Goal: Information Seeking & Learning: Learn about a topic

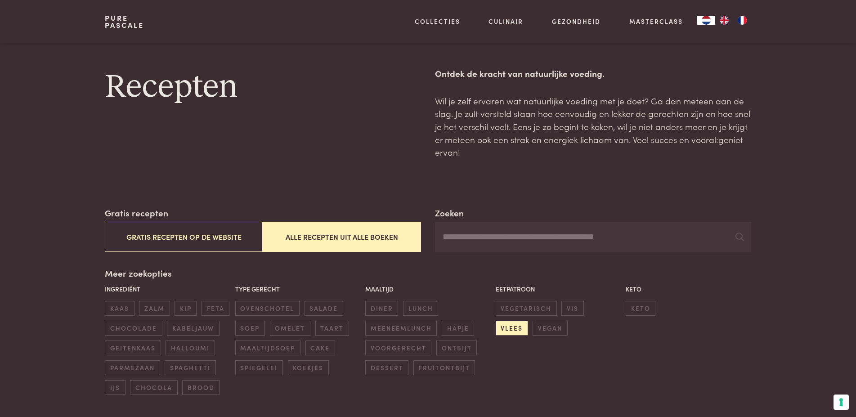
scroll to position [711, 0]
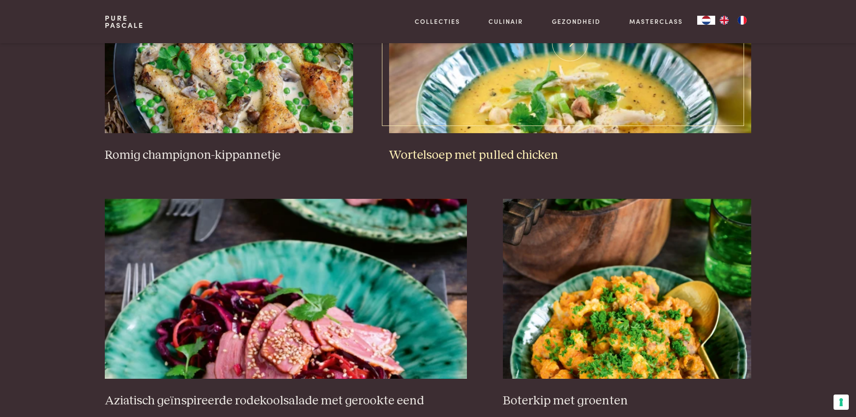
click at [496, 98] on img at bounding box center [570, 43] width 362 height 180
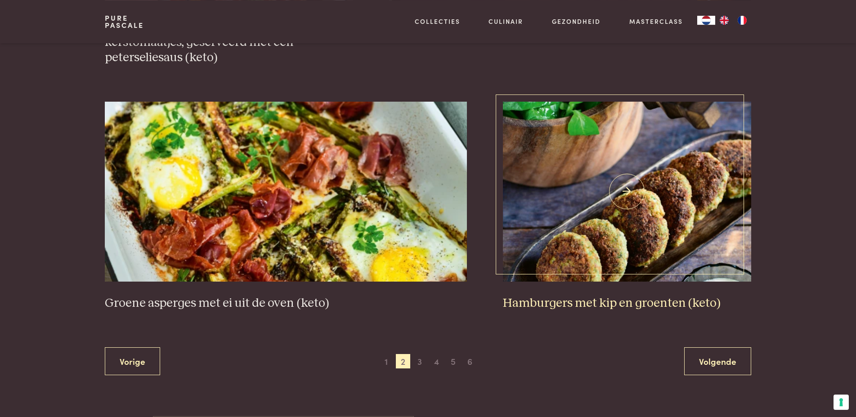
scroll to position [1583, 0]
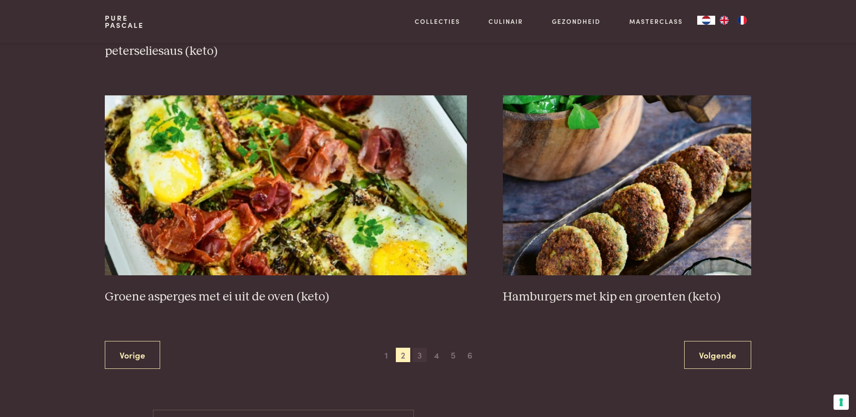
click at [420, 356] on span "3" at bounding box center [419, 355] width 14 height 14
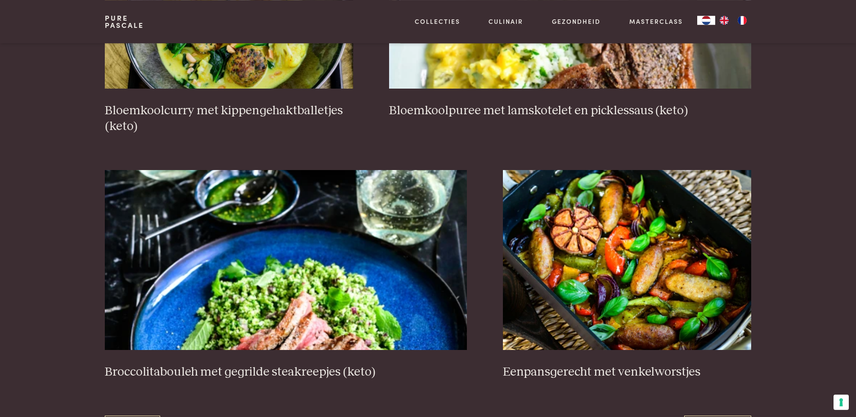
scroll to position [1582, 0]
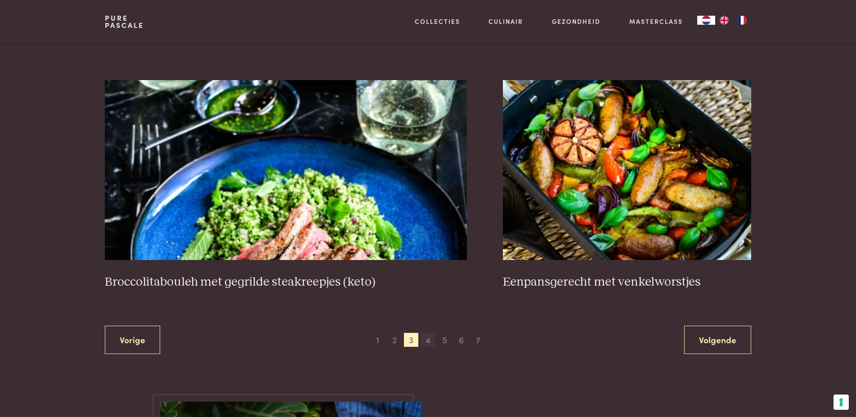
click at [427, 341] on span "4" at bounding box center [428, 340] width 14 height 14
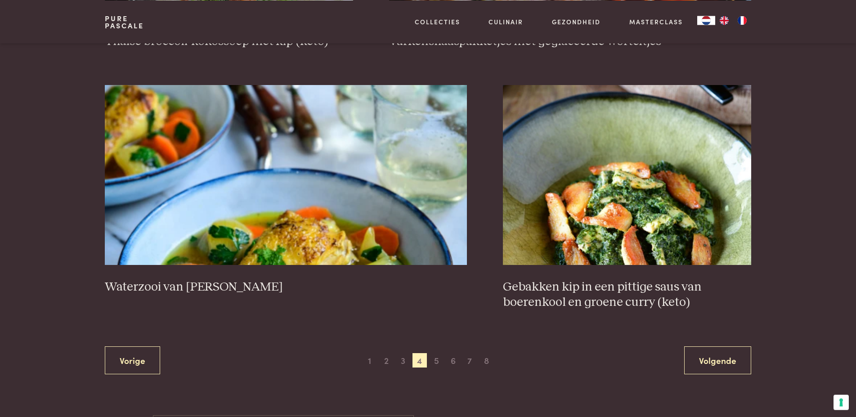
scroll to position [1583, 0]
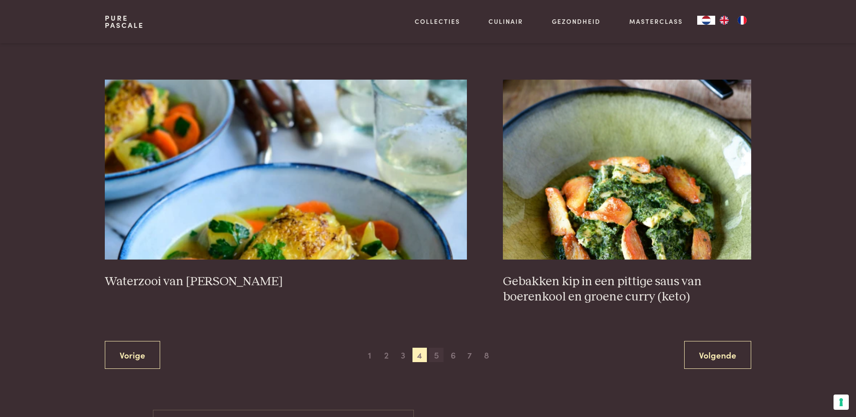
click at [437, 353] on span "5" at bounding box center [436, 355] width 14 height 14
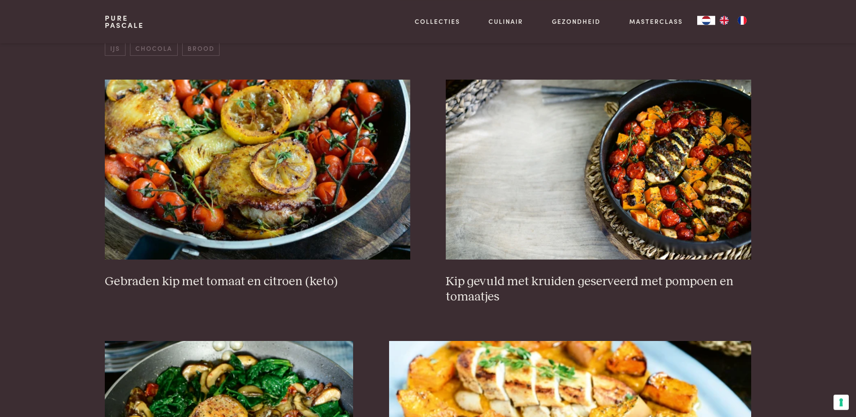
scroll to position [298, 0]
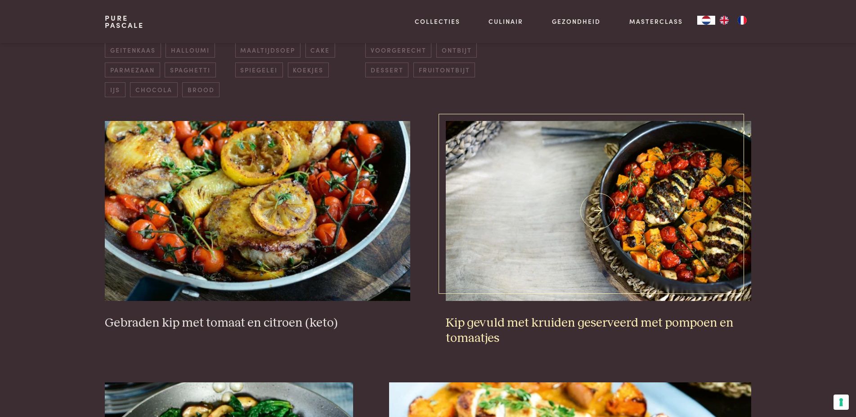
click at [568, 212] on img at bounding box center [598, 211] width 305 height 180
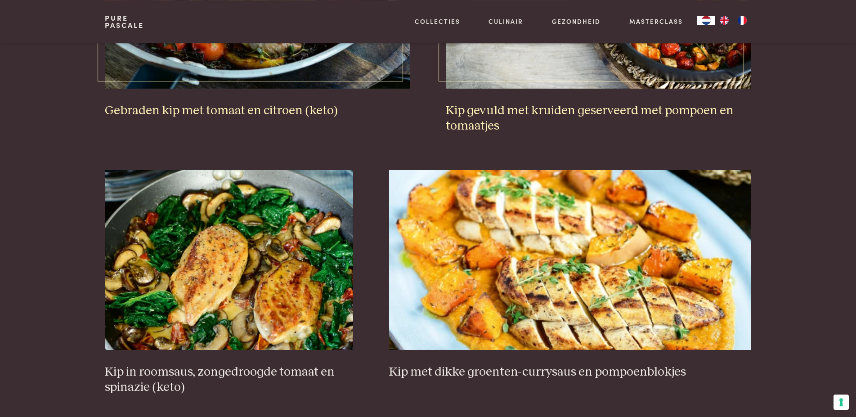
scroll to position [527, 0]
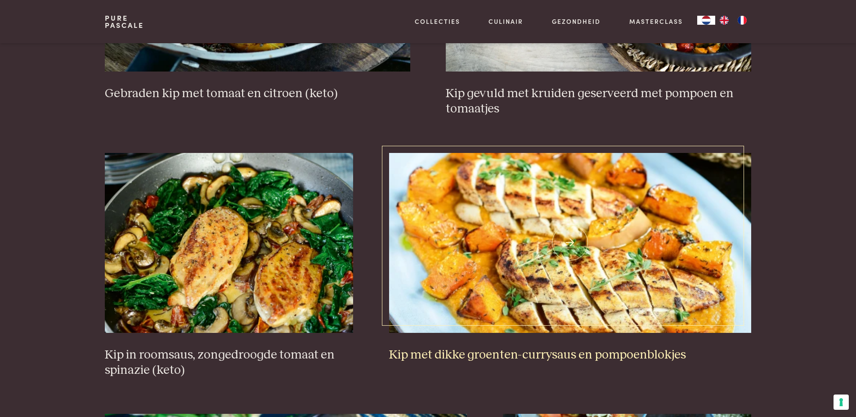
click at [513, 288] on img at bounding box center [570, 243] width 362 height 180
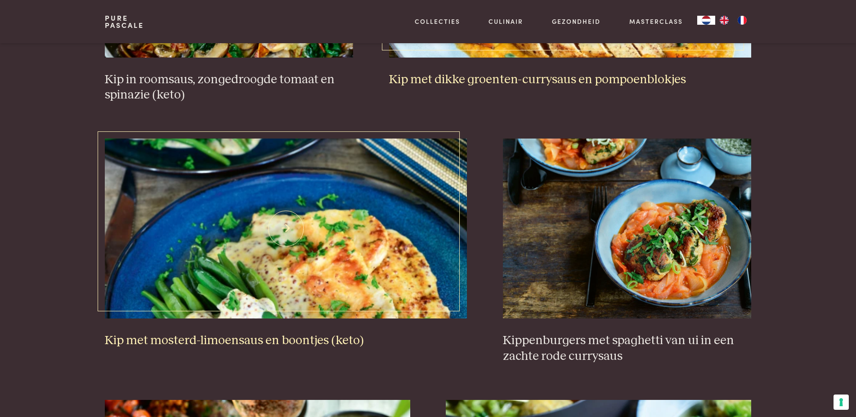
scroll to position [848, 0]
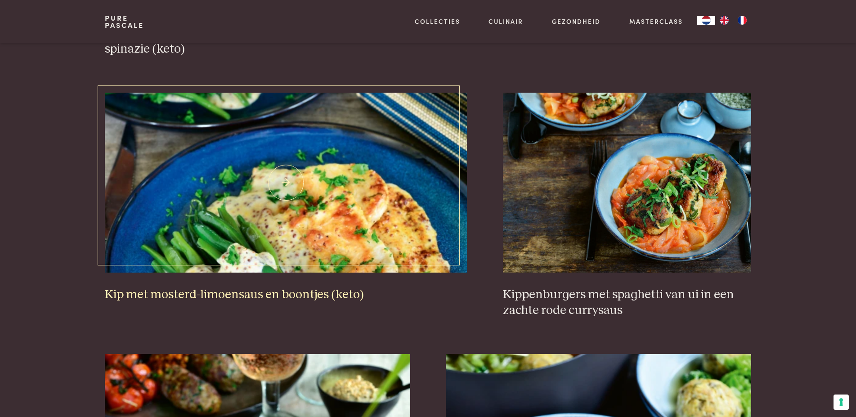
click at [339, 203] on img at bounding box center [286, 183] width 362 height 180
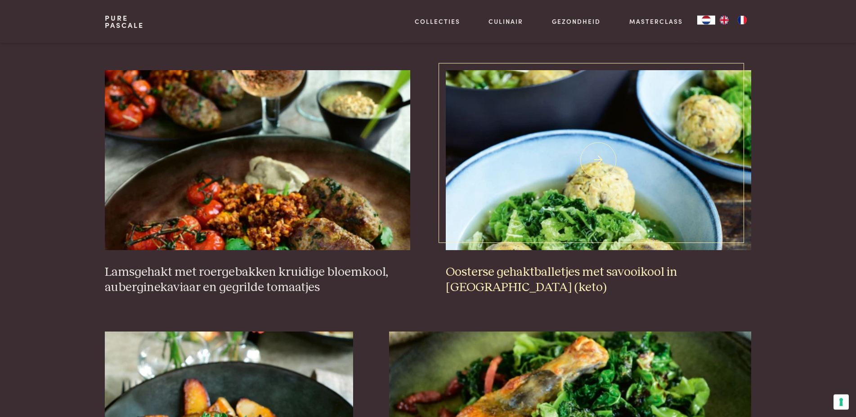
scroll to position [1307, 0]
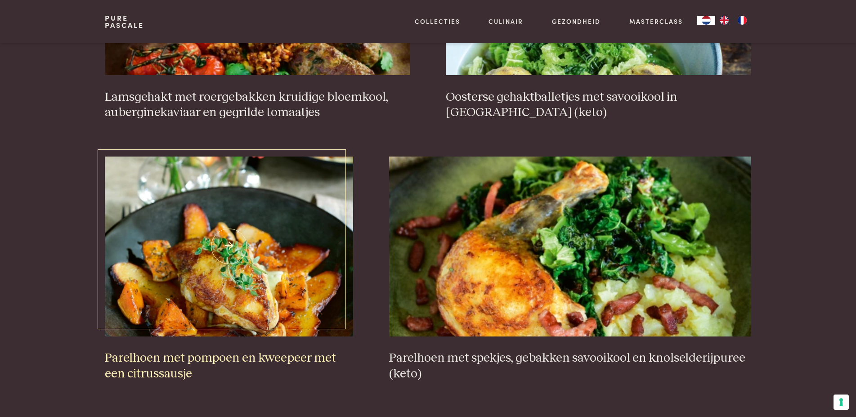
click at [225, 274] on img at bounding box center [229, 247] width 248 height 180
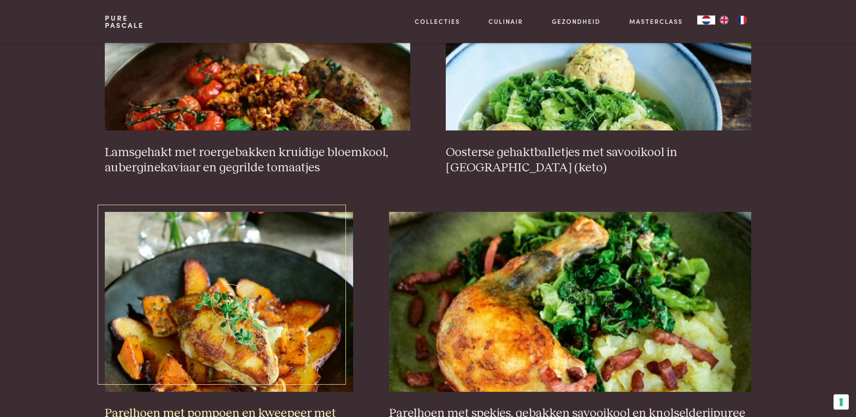
scroll to position [1170, 0]
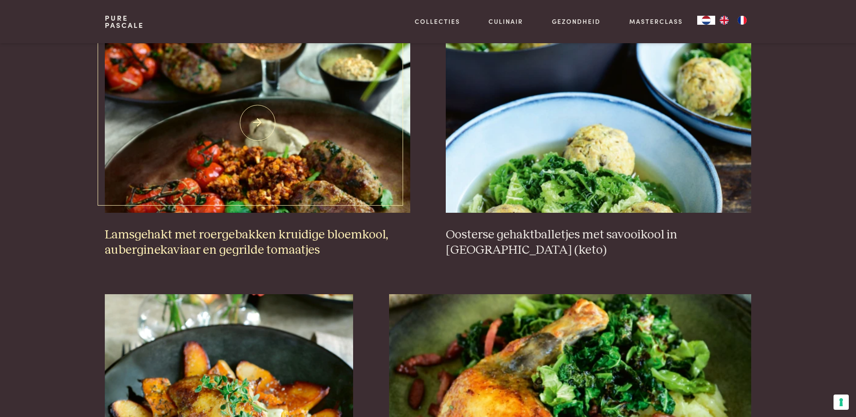
click at [264, 168] on img at bounding box center [257, 123] width 305 height 180
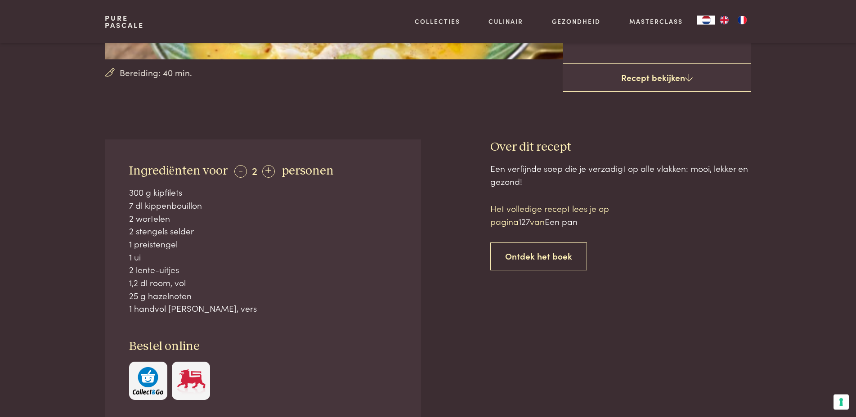
scroll to position [275, 0]
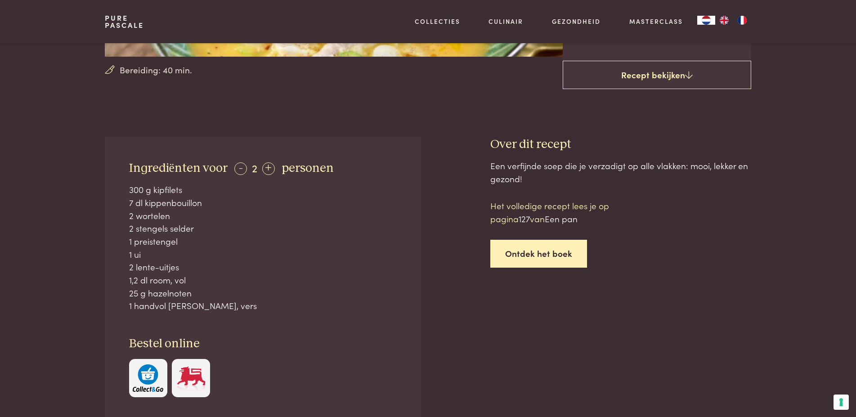
click at [538, 255] on link "Ontdek het boek" at bounding box center [538, 254] width 97 height 28
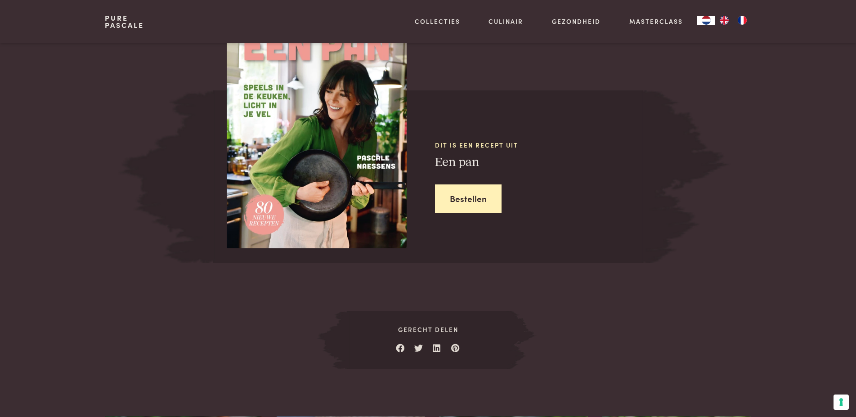
scroll to position [852, 0]
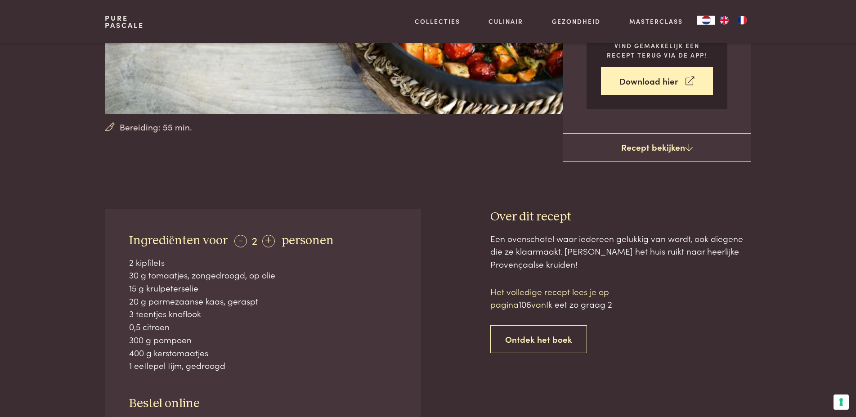
scroll to position [229, 0]
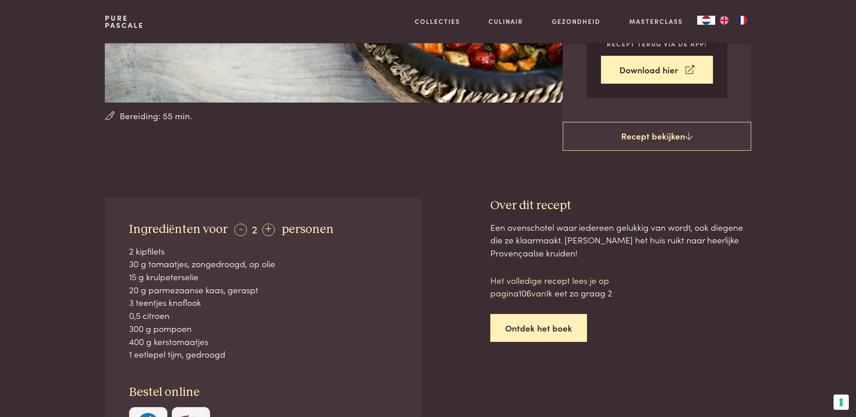
click at [524, 331] on link "Ontdek het boek" at bounding box center [538, 328] width 97 height 28
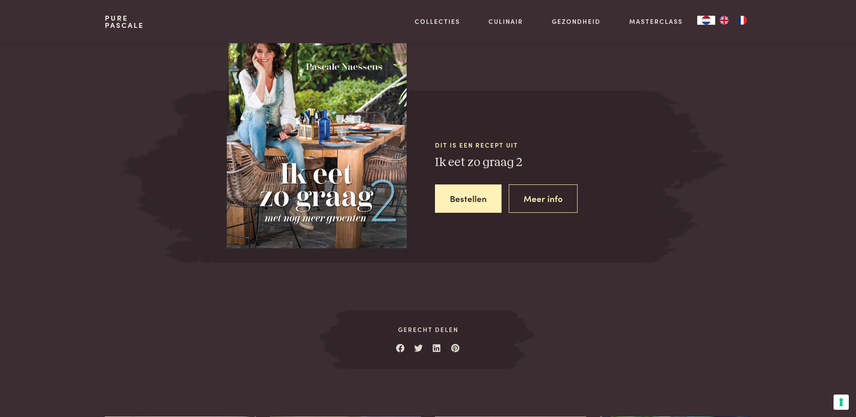
scroll to position [855, 0]
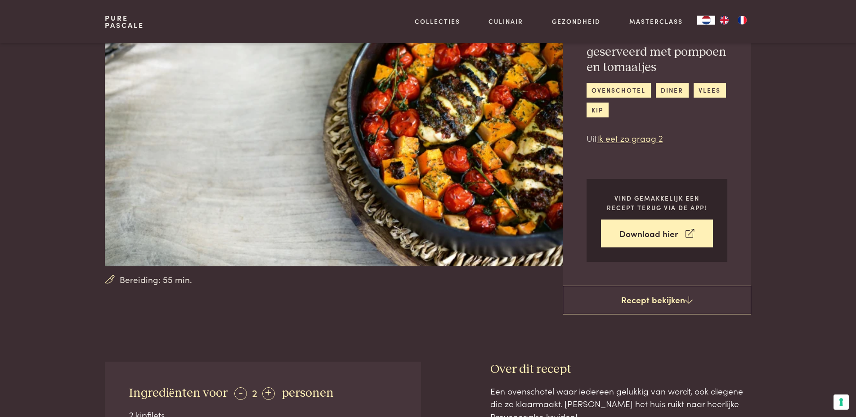
scroll to position [138, 0]
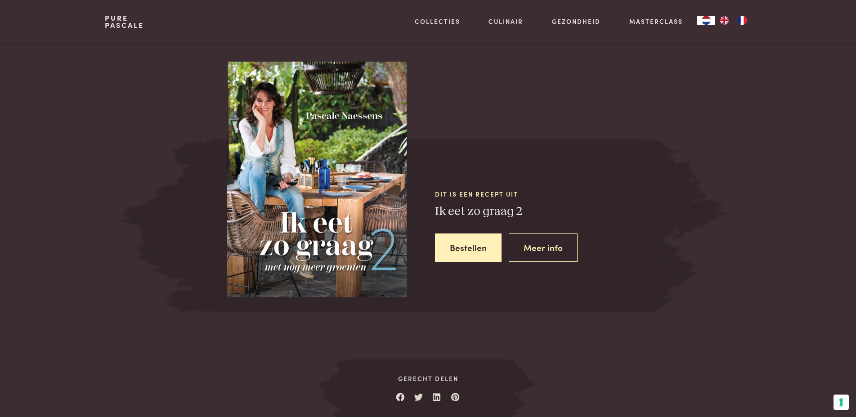
scroll to position [717, 0]
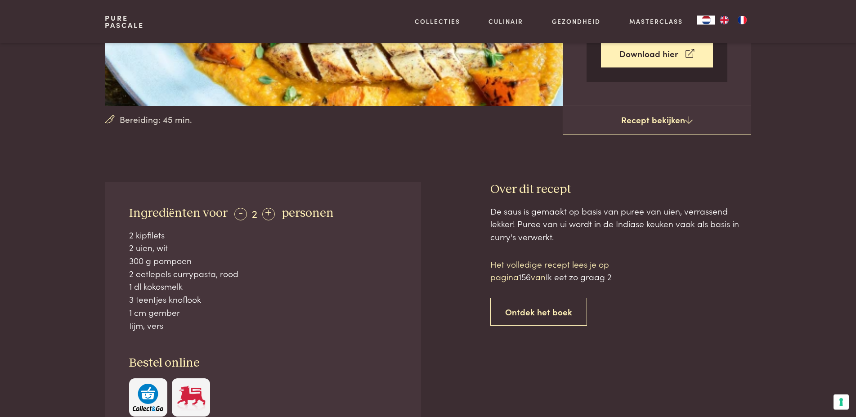
scroll to position [275, 0]
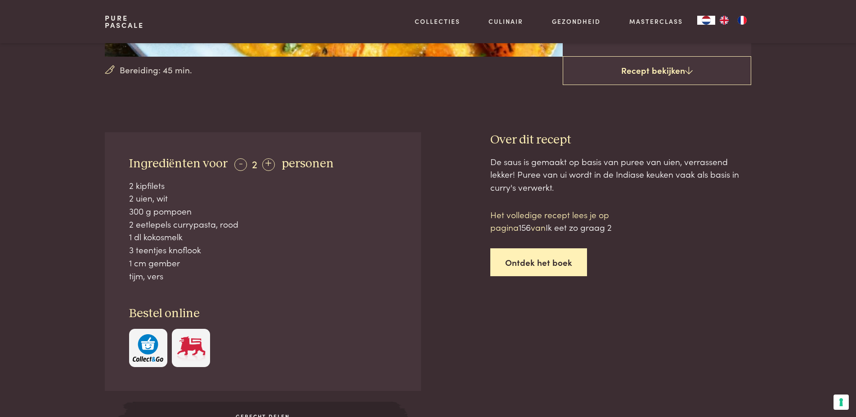
click at [556, 267] on link "Ontdek het boek" at bounding box center [538, 262] width 97 height 28
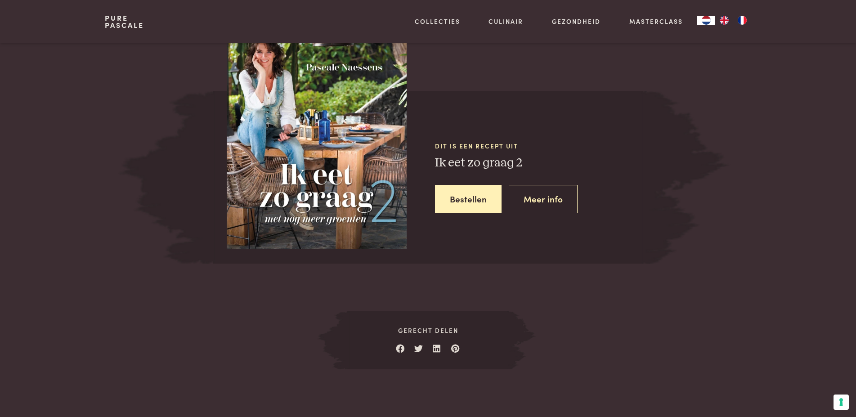
scroll to position [822, 0]
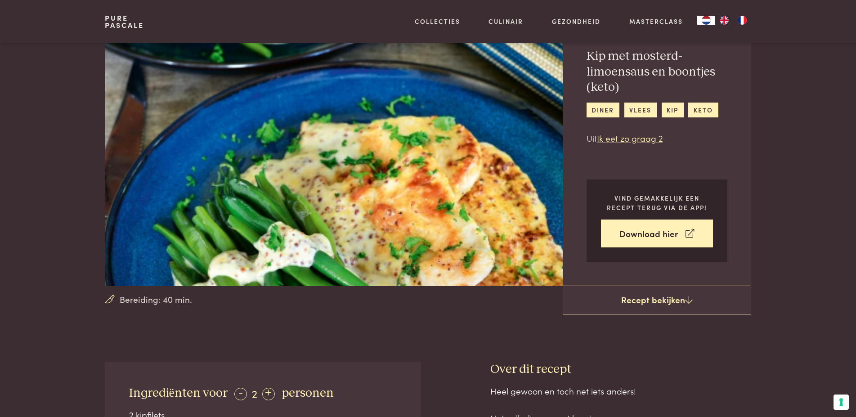
scroll to position [321, 0]
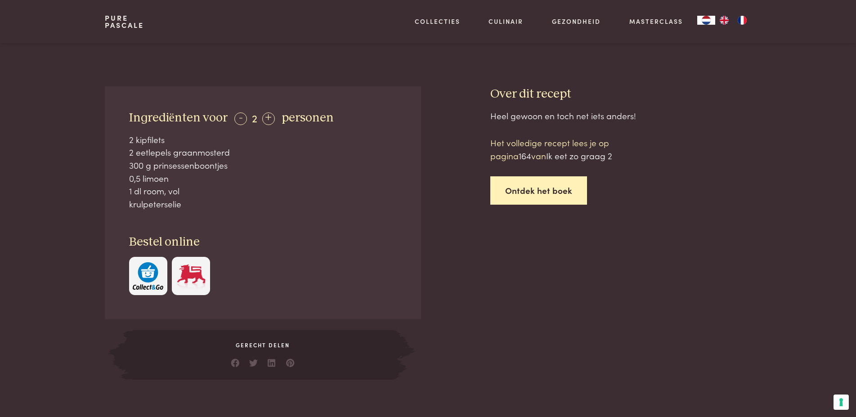
click at [556, 188] on link "Ontdek het boek" at bounding box center [538, 190] width 97 height 28
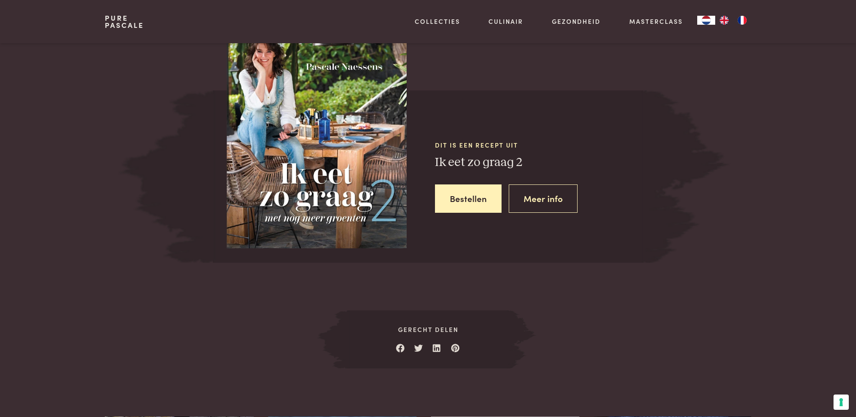
scroll to position [797, 0]
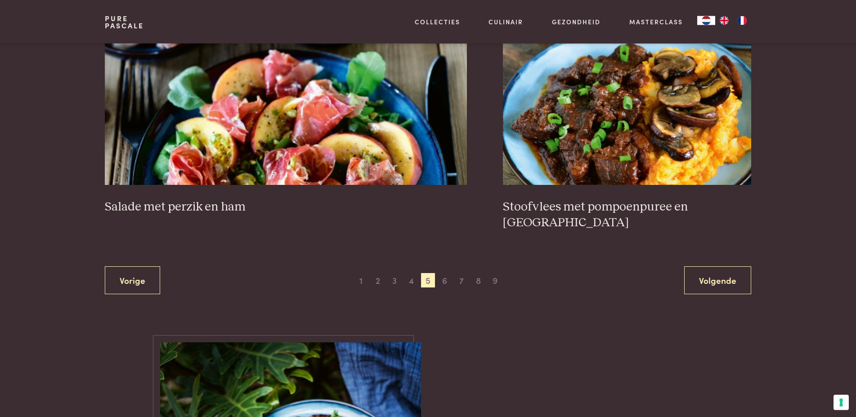
scroll to position [1766, 0]
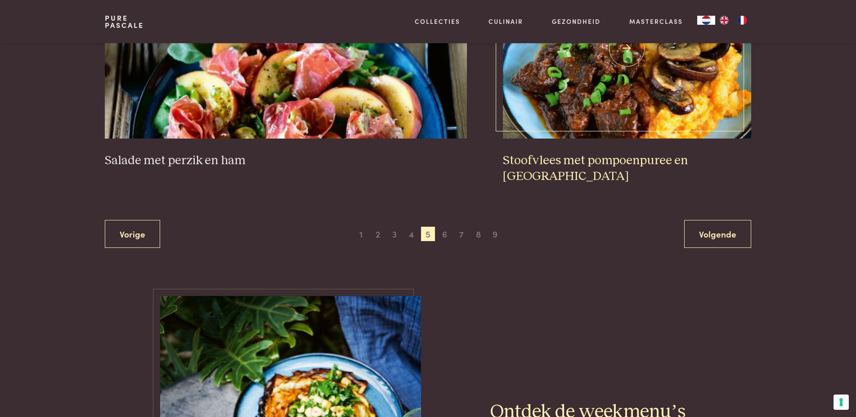
click at [605, 107] on img at bounding box center [627, 49] width 248 height 180
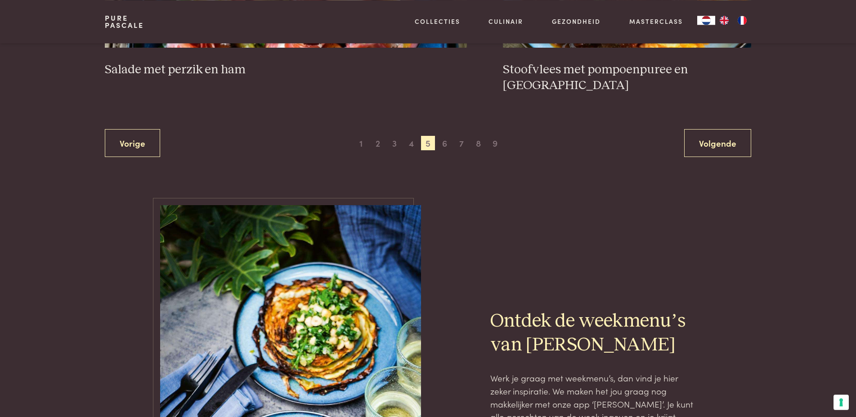
scroll to position [1858, 0]
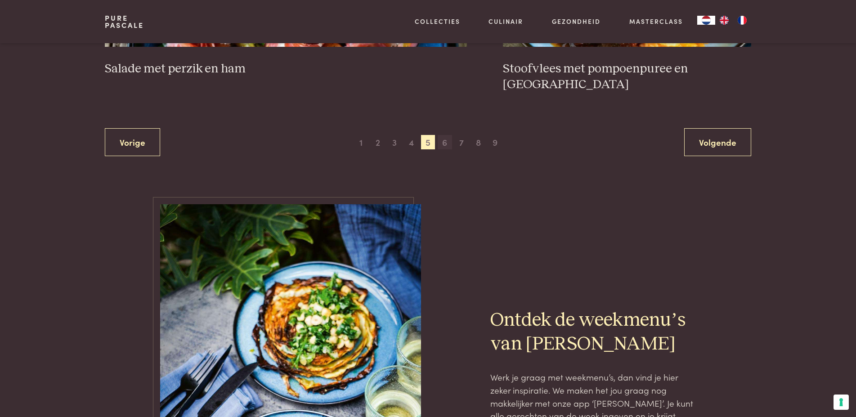
click at [446, 142] on span "6" at bounding box center [445, 142] width 14 height 14
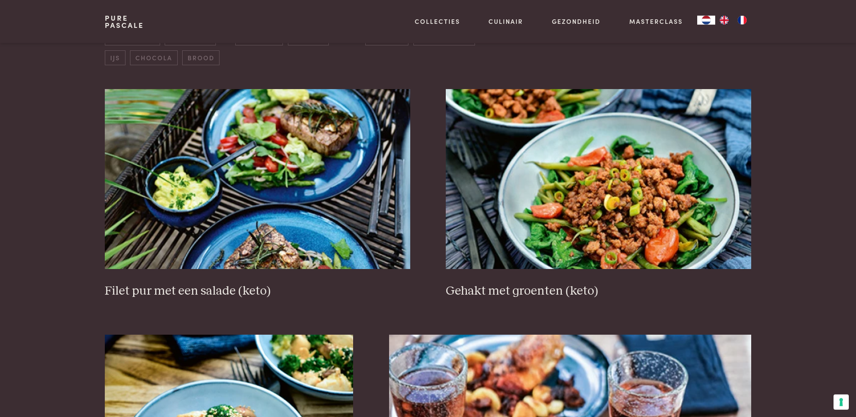
scroll to position [344, 0]
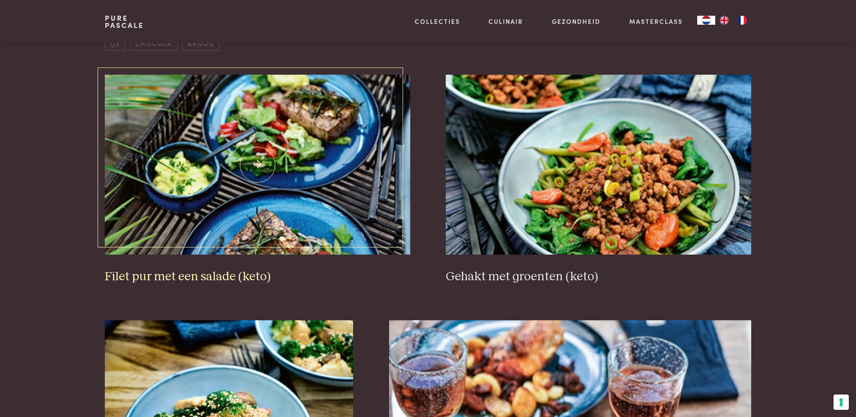
click at [301, 175] on img at bounding box center [257, 165] width 305 height 180
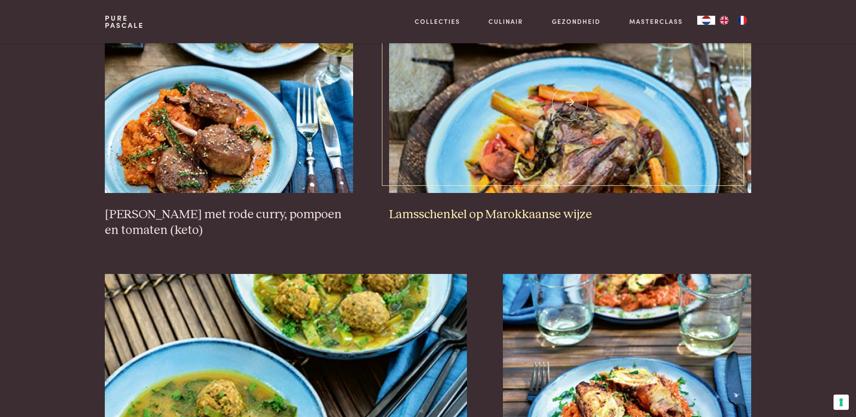
scroll to position [1583, 0]
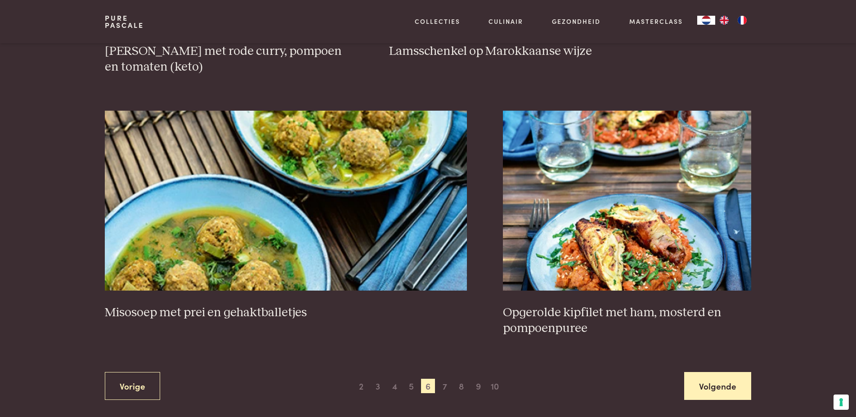
click at [718, 387] on link "Volgende" at bounding box center [717, 386] width 67 height 28
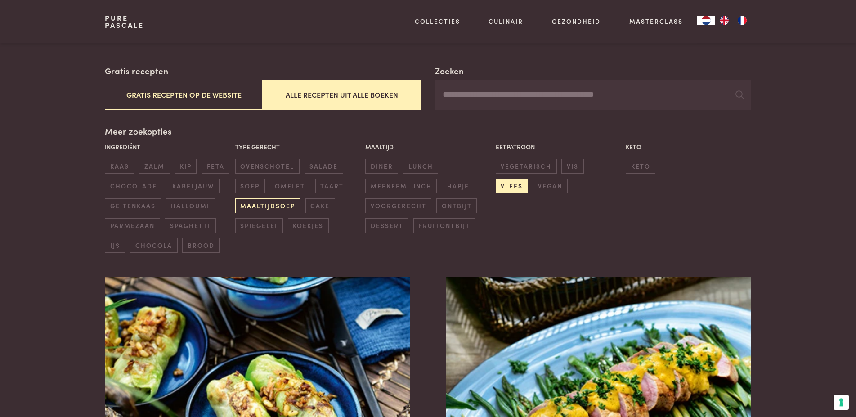
scroll to position [115, 0]
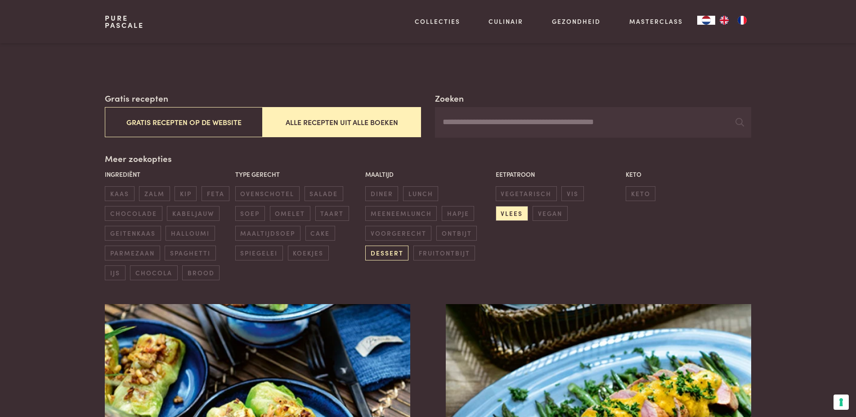
click at [382, 254] on span "dessert" at bounding box center [386, 253] width 43 height 15
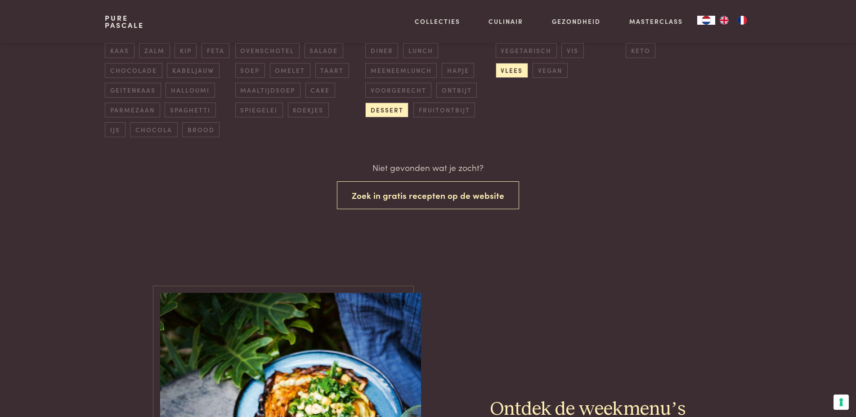
scroll to position [238, 0]
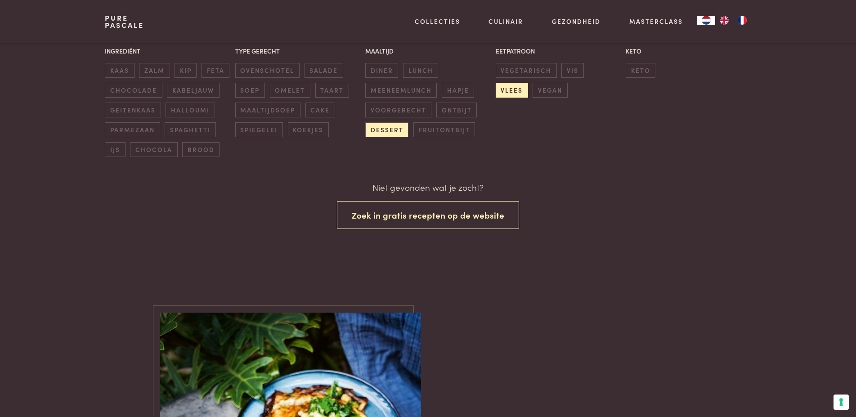
click at [528, 83] on span "vlees" at bounding box center [512, 90] width 32 height 15
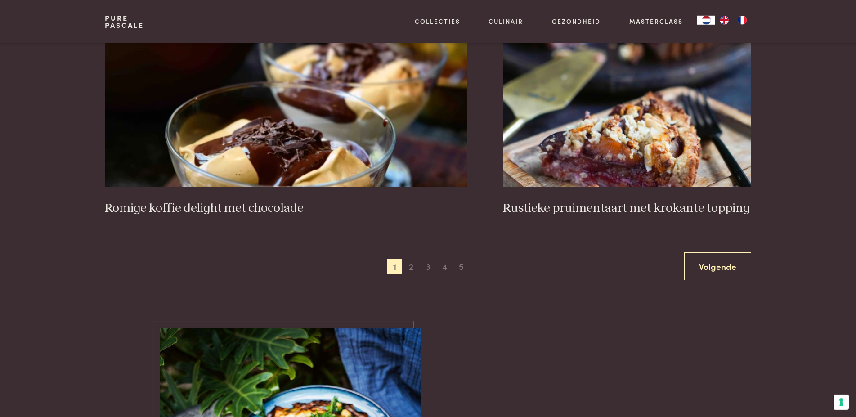
scroll to position [1675, 0]
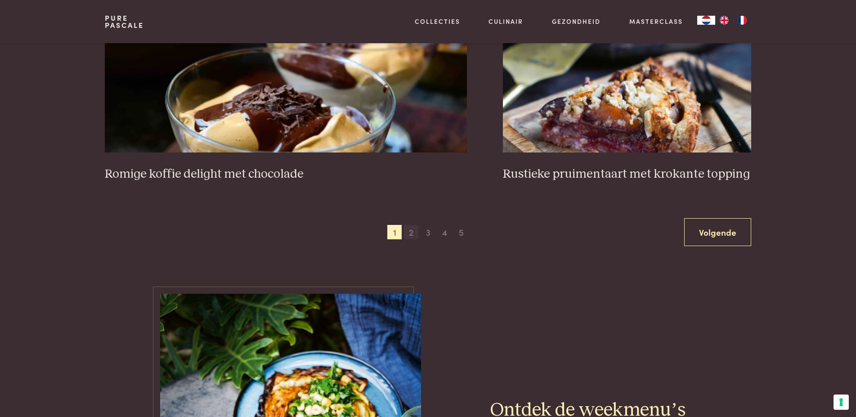
click at [412, 233] on span "2" at bounding box center [411, 232] width 14 height 14
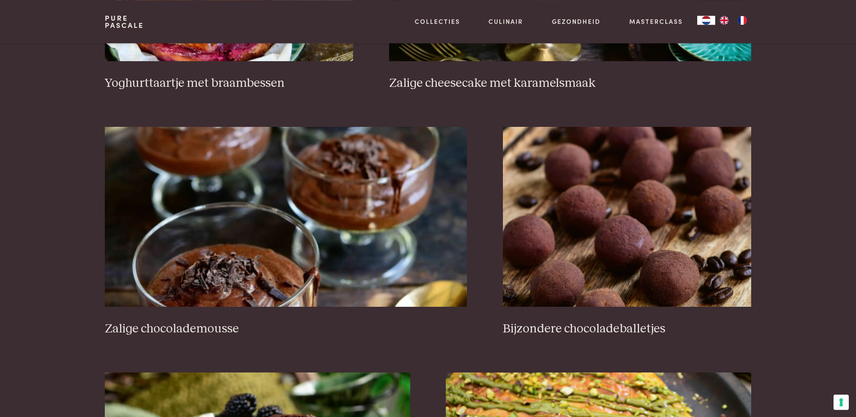
scroll to position [803, 0]
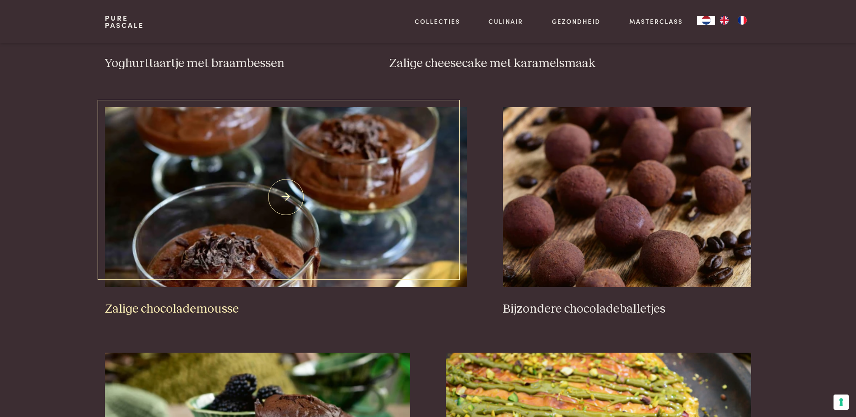
click at [295, 196] on img at bounding box center [286, 197] width 362 height 180
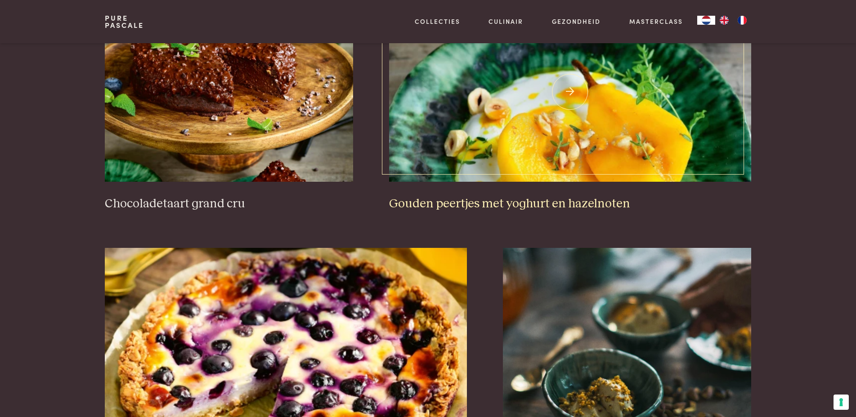
scroll to position [1537, 0]
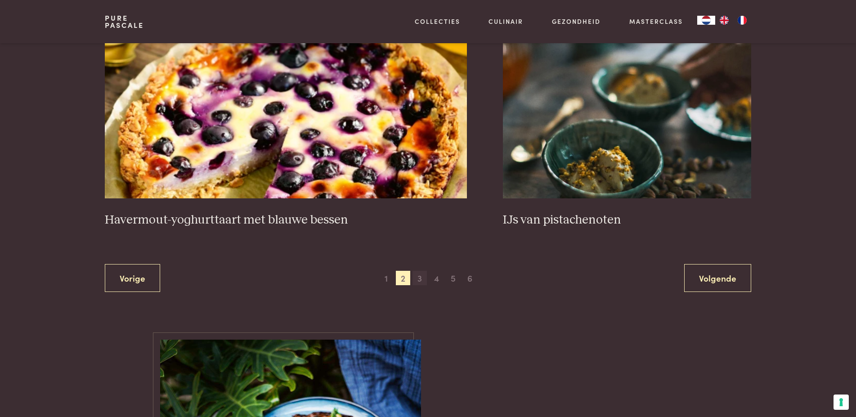
click at [421, 278] on span "3" at bounding box center [419, 278] width 14 height 14
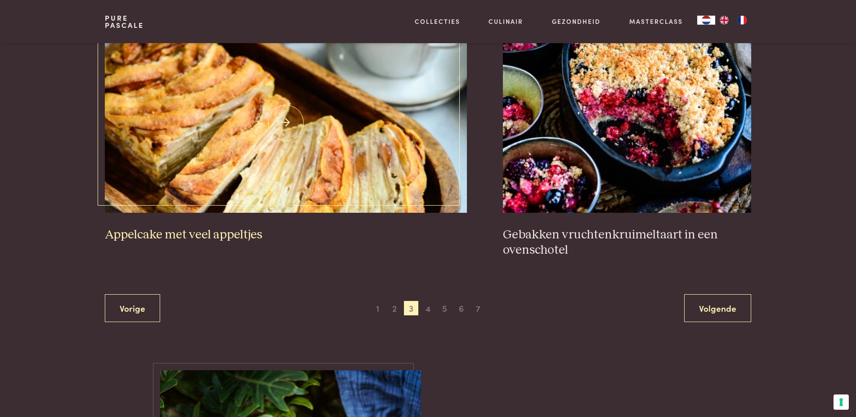
scroll to position [1721, 0]
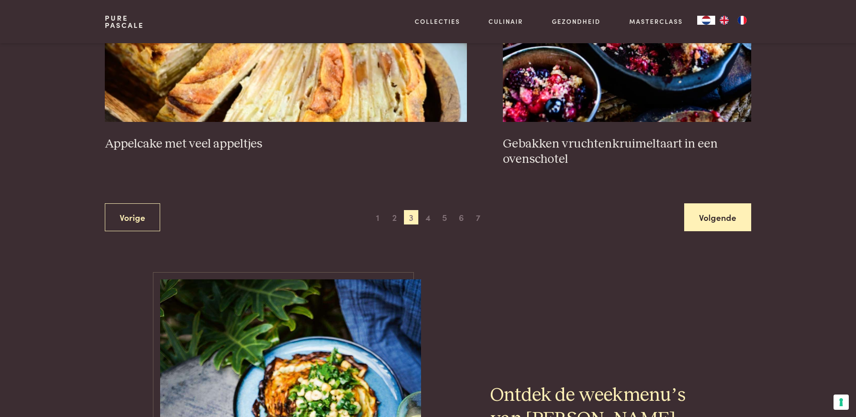
click at [695, 211] on link "Volgende" at bounding box center [717, 217] width 67 height 28
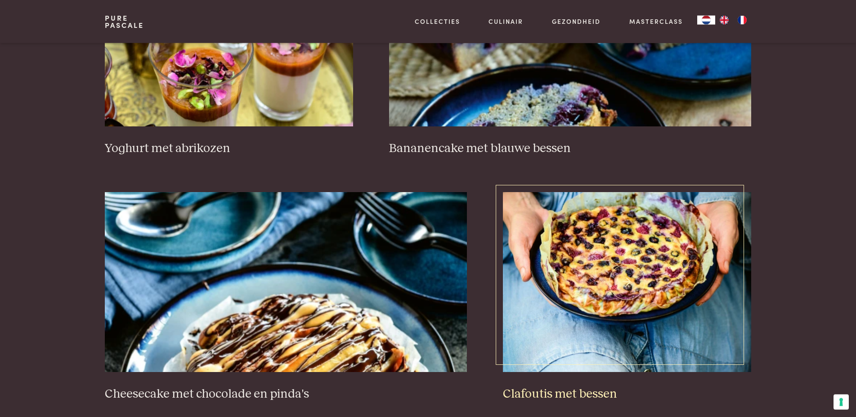
scroll to position [1583, 0]
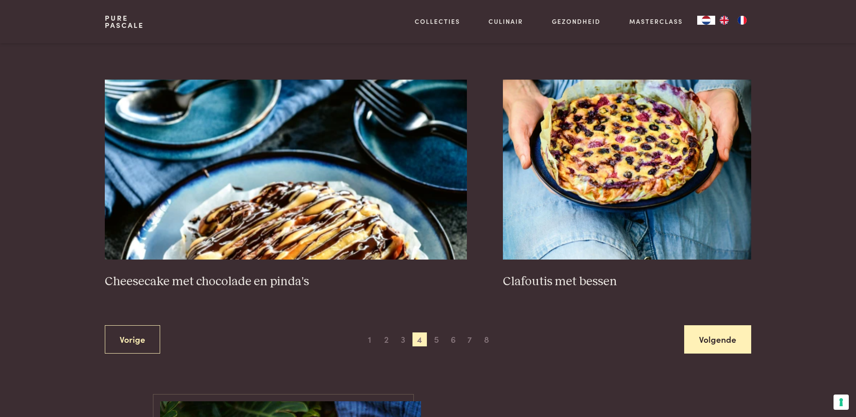
click at [705, 344] on link "Volgende" at bounding box center [717, 339] width 67 height 28
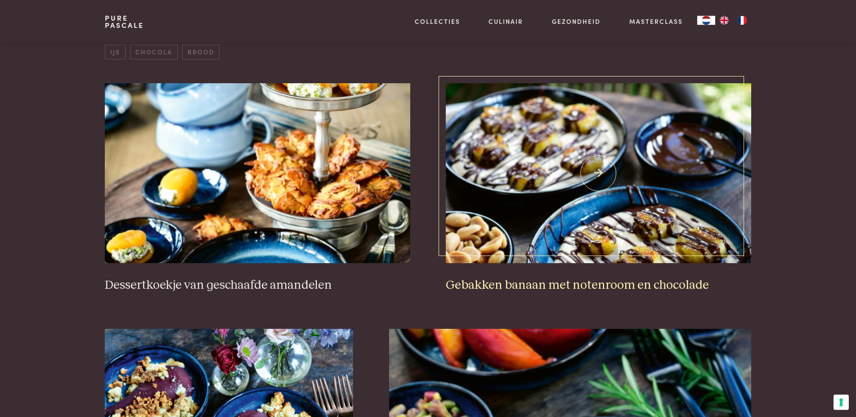
scroll to position [390, 0]
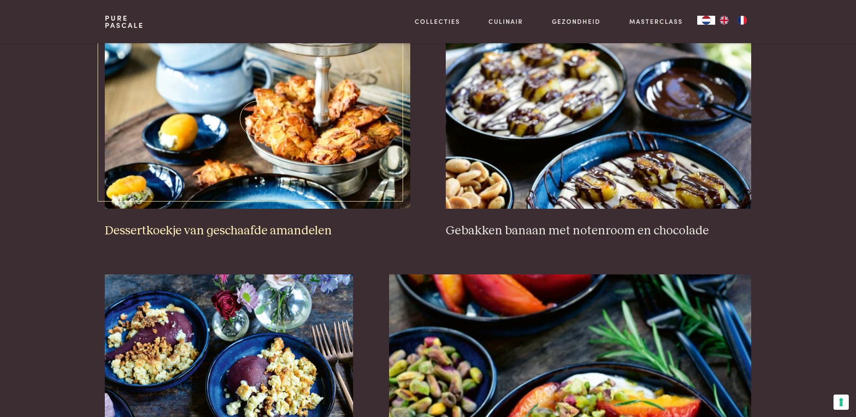
click at [323, 157] on img at bounding box center [257, 119] width 305 height 180
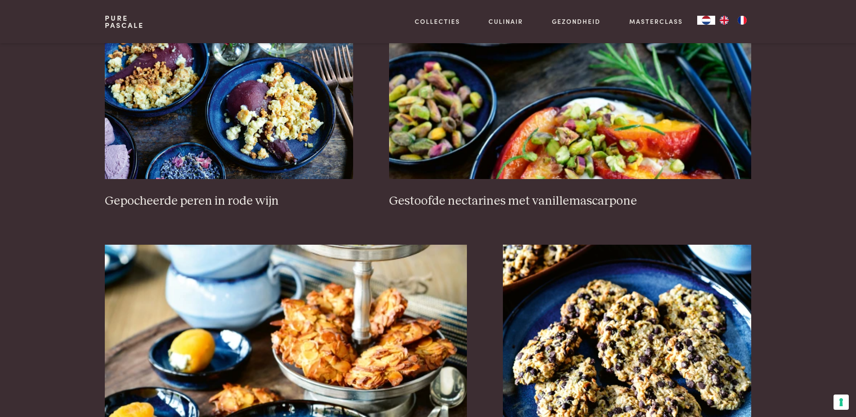
scroll to position [803, 0]
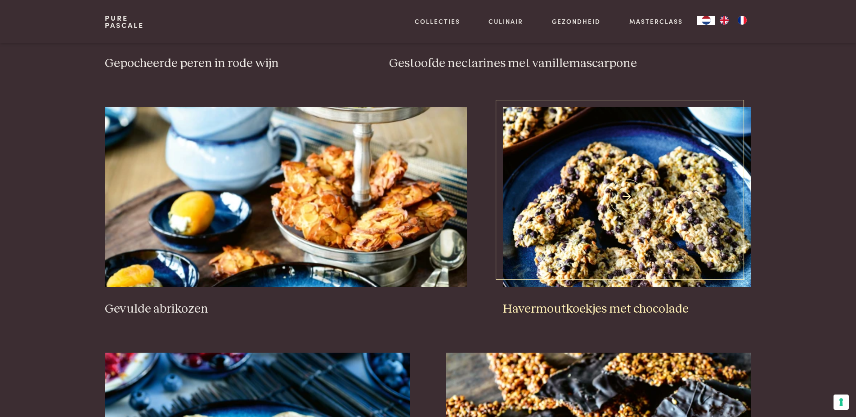
click at [593, 215] on img at bounding box center [627, 197] width 248 height 180
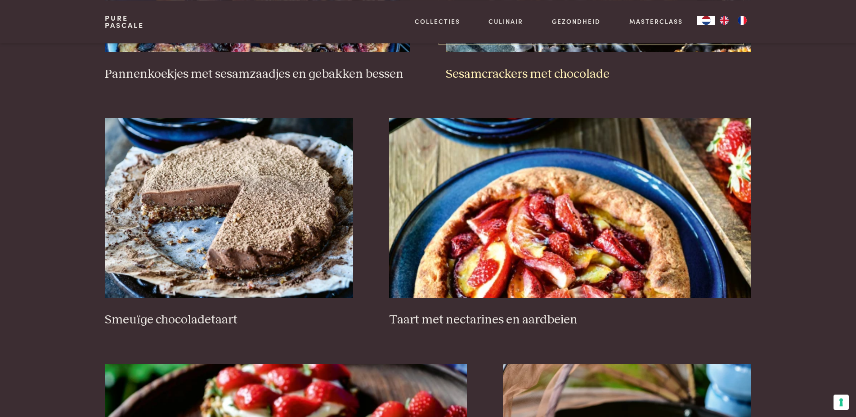
scroll to position [1353, 0]
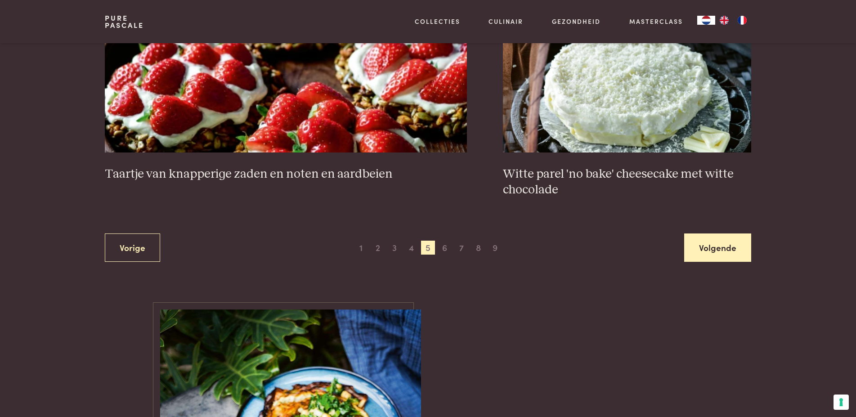
click at [702, 244] on link "Volgende" at bounding box center [717, 247] width 67 height 28
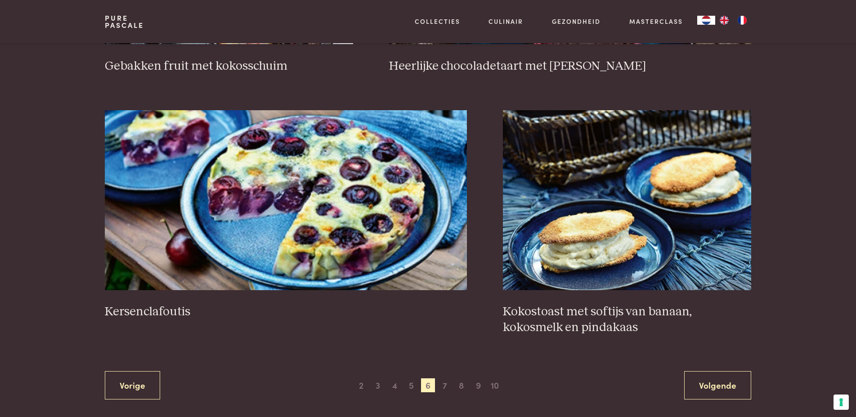
scroll to position [1675, 0]
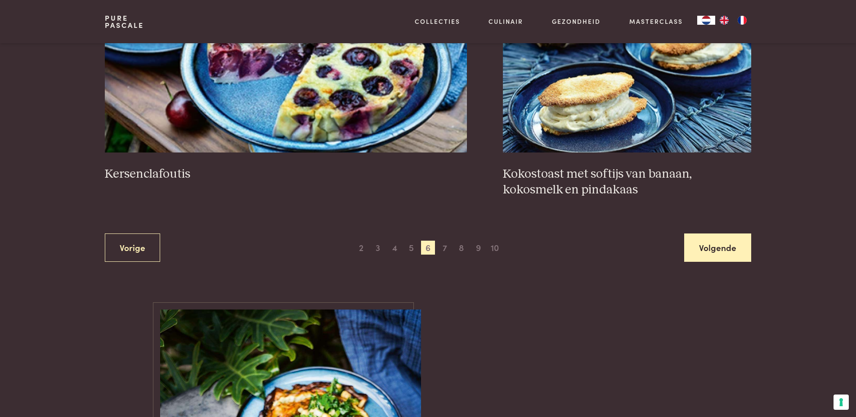
click at [730, 243] on link "Volgende" at bounding box center [717, 247] width 67 height 28
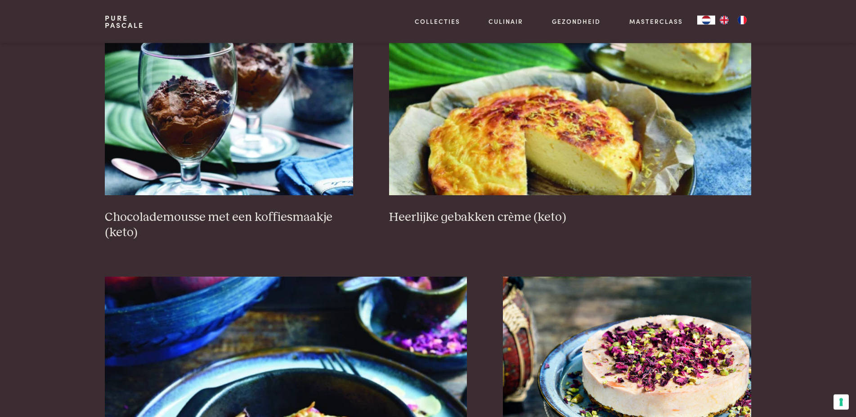
scroll to position [1399, 0]
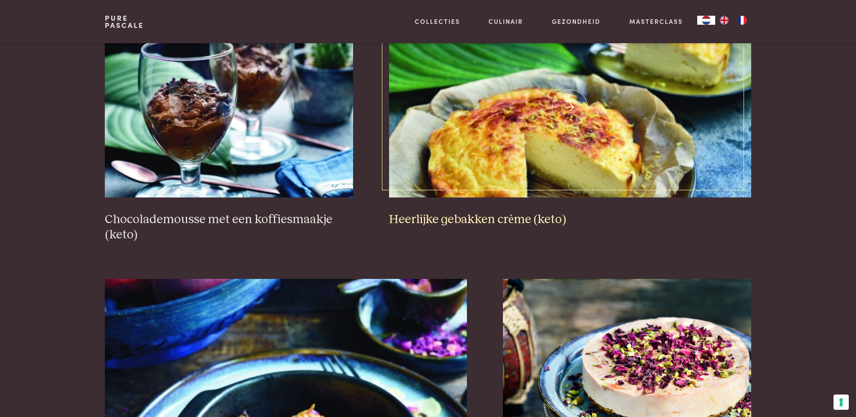
click at [588, 143] on img at bounding box center [570, 108] width 362 height 180
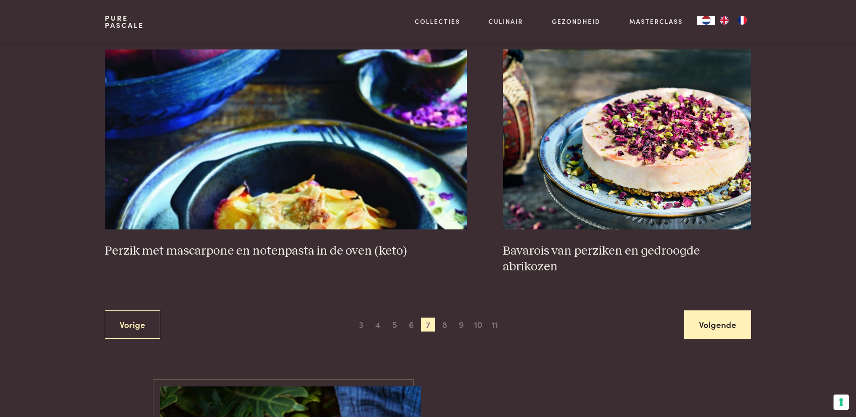
click at [696, 314] on link "Volgende" at bounding box center [717, 324] width 67 height 28
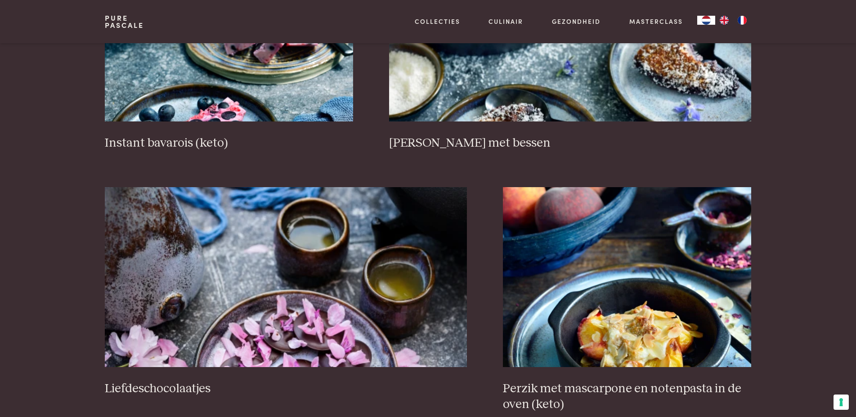
scroll to position [1629, 0]
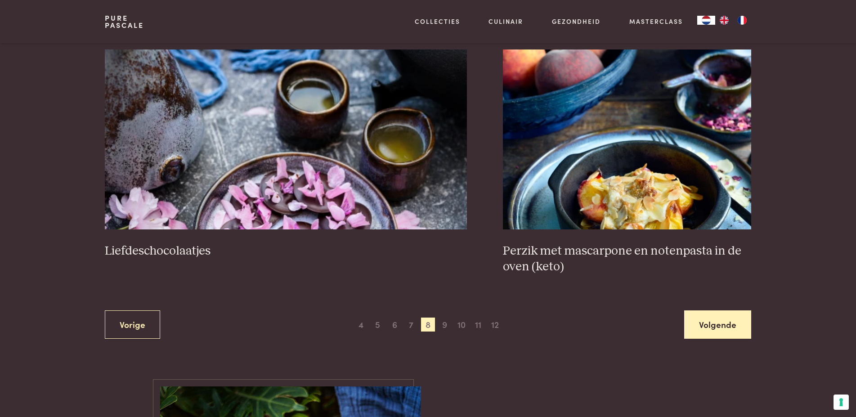
click at [699, 331] on link "Volgende" at bounding box center [717, 324] width 67 height 28
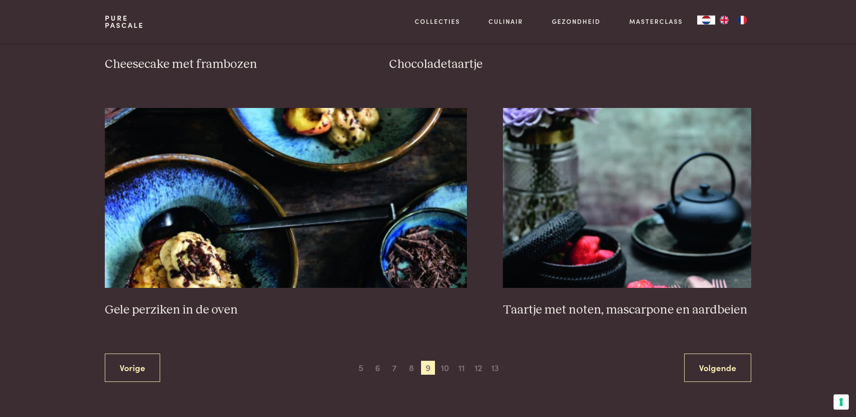
scroll to position [1675, 0]
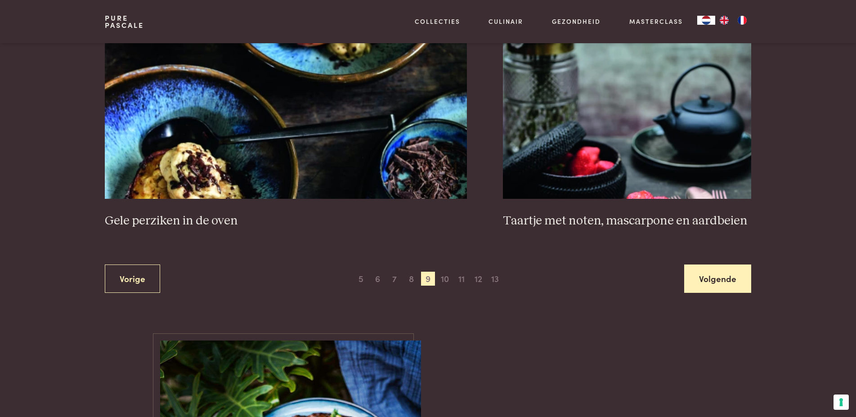
click at [704, 280] on link "Volgende" at bounding box center [717, 278] width 67 height 28
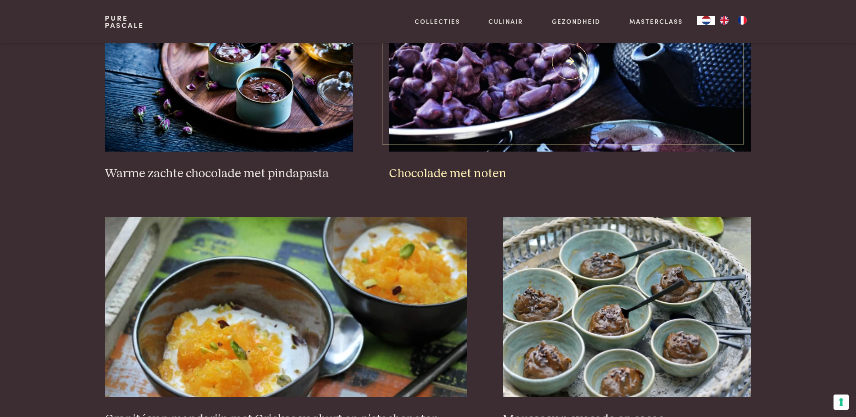
scroll to position [1537, 0]
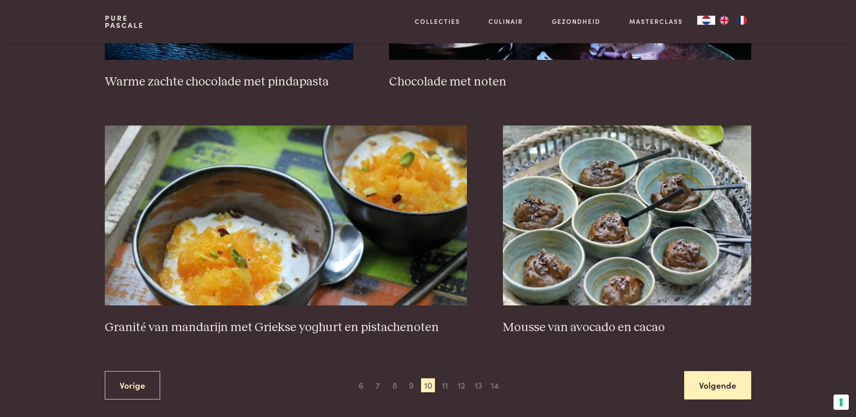
click at [716, 384] on link "Volgende" at bounding box center [717, 385] width 67 height 28
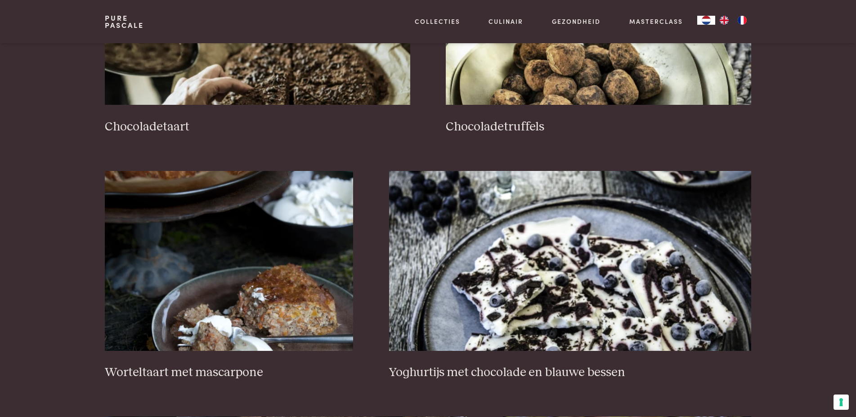
scroll to position [1537, 0]
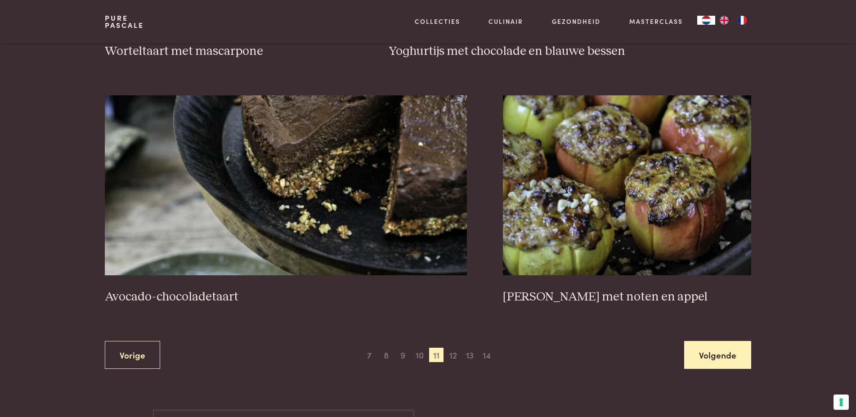
click at [701, 359] on link "Volgende" at bounding box center [717, 355] width 67 height 28
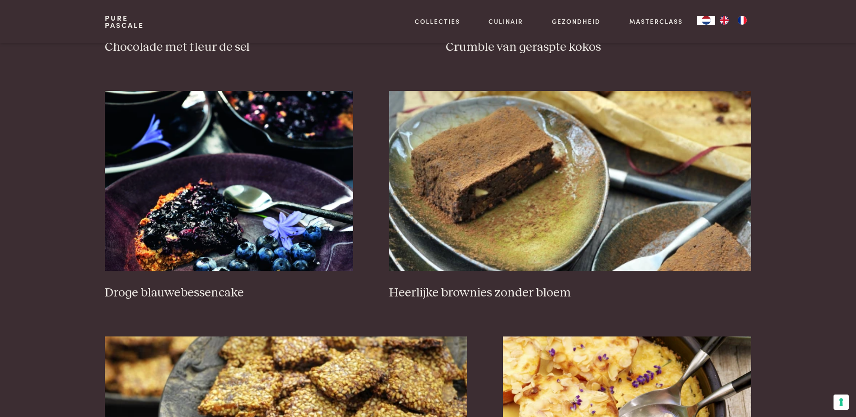
scroll to position [757, 0]
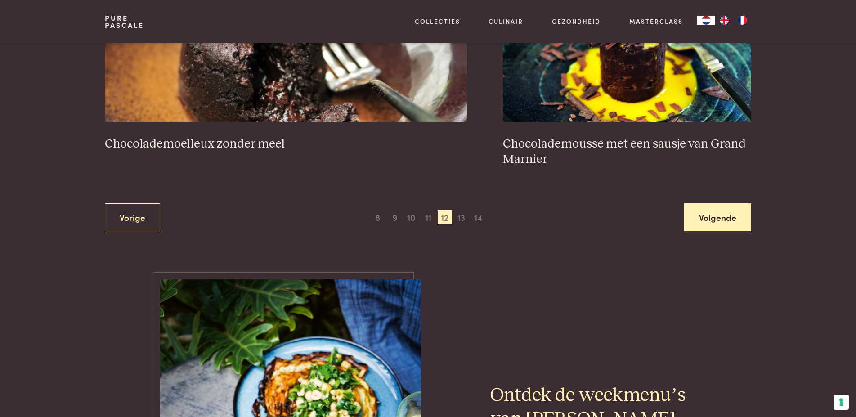
drag, startPoint x: 705, startPoint y: 209, endPoint x: 708, endPoint y: 215, distance: 6.6
click at [705, 210] on link "Volgende" at bounding box center [717, 217] width 67 height 28
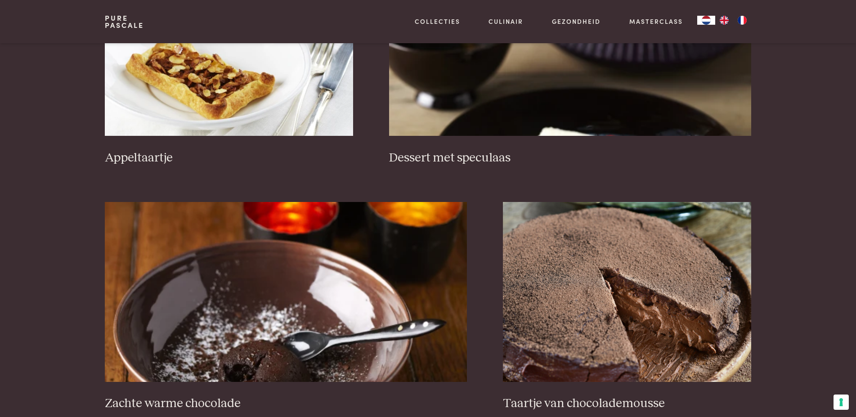
scroll to position [1675, 0]
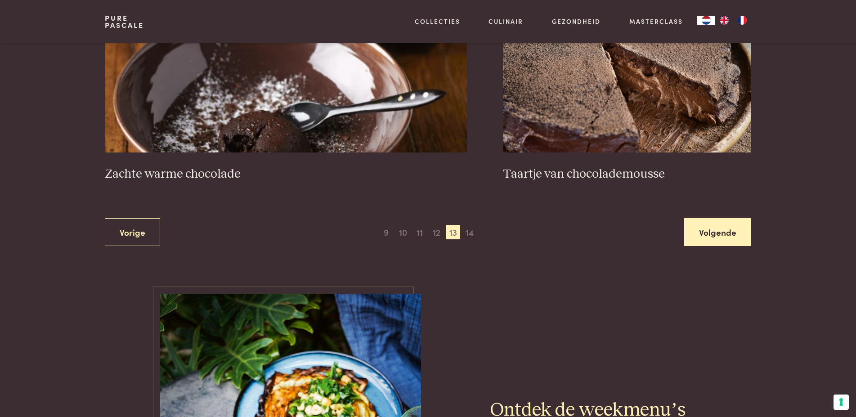
click at [705, 243] on link "Volgende" at bounding box center [717, 232] width 67 height 28
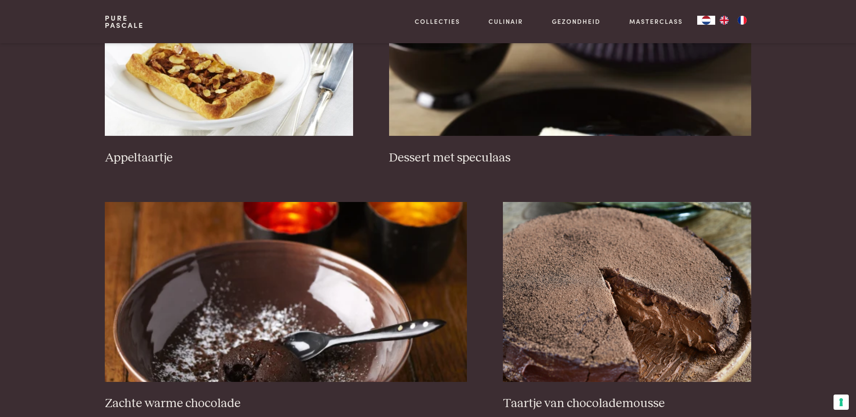
scroll to position [1629, 0]
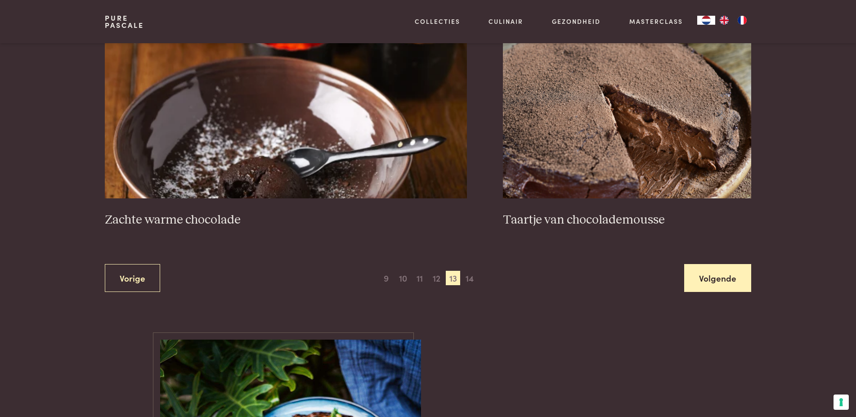
click at [721, 269] on link "Volgende" at bounding box center [717, 278] width 67 height 28
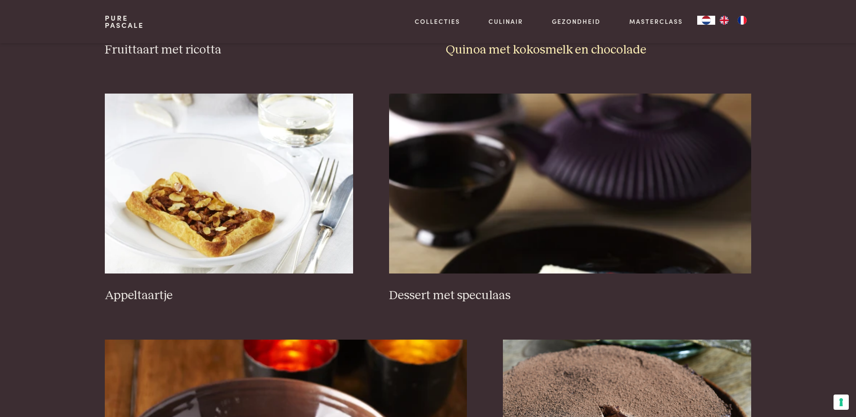
scroll to position [1537, 0]
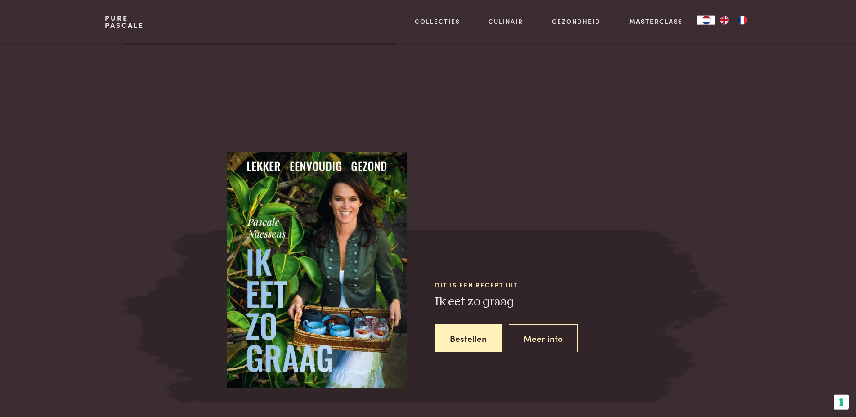
scroll to position [734, 0]
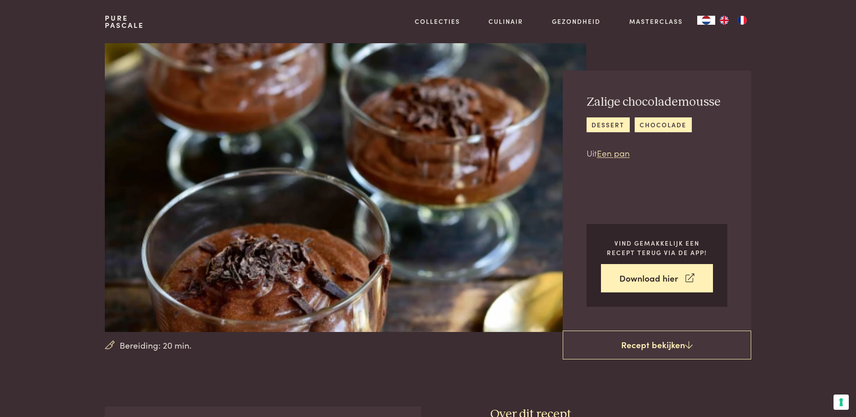
scroll to position [229, 0]
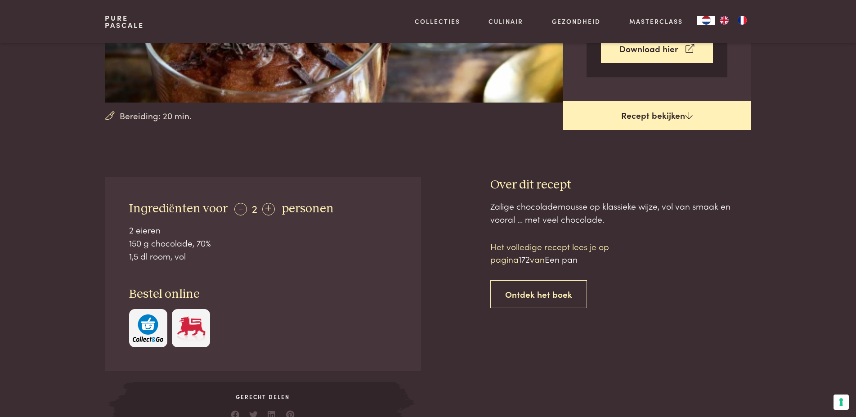
click at [644, 108] on link "Recept bekijken" at bounding box center [657, 115] width 188 height 29
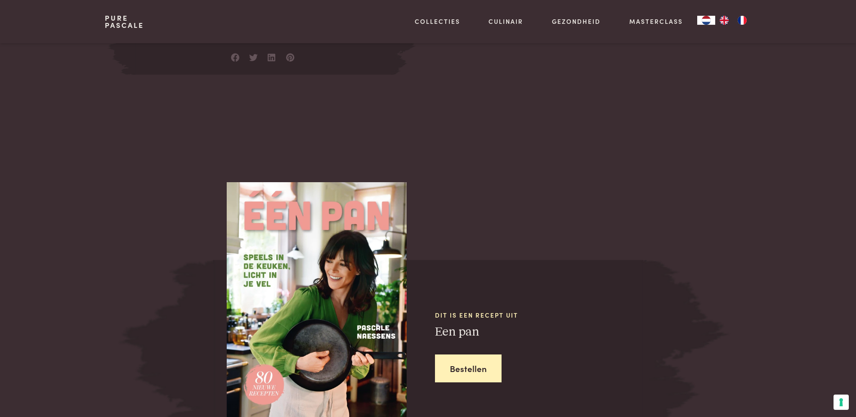
scroll to position [636, 0]
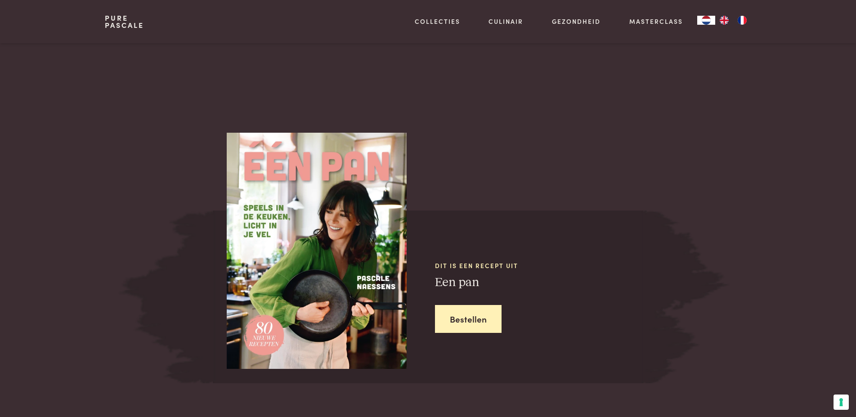
scroll to position [407, 0]
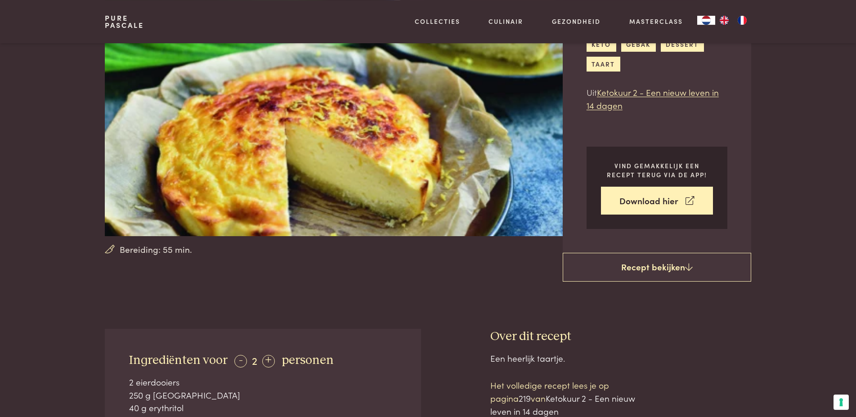
scroll to position [138, 0]
